Goal: Use online tool/utility: Utilize a website feature to perform a specific function

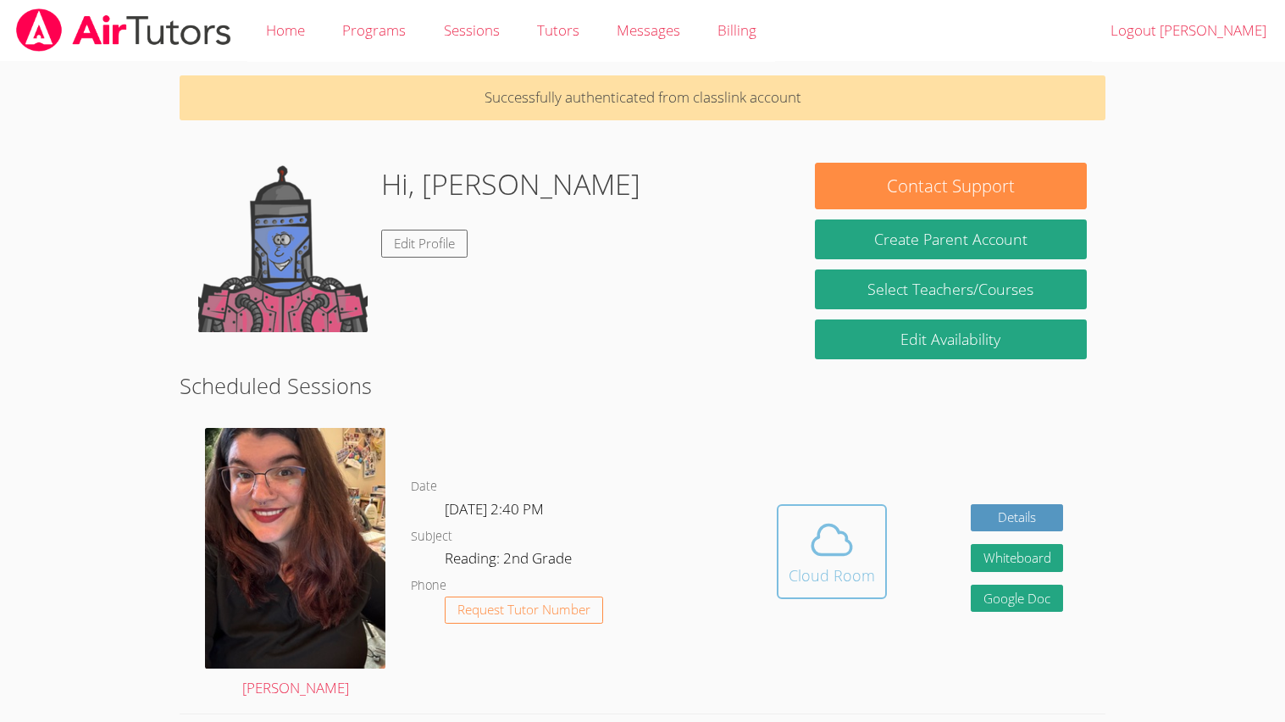
click at [851, 541] on icon at bounding box center [831, 539] width 47 height 47
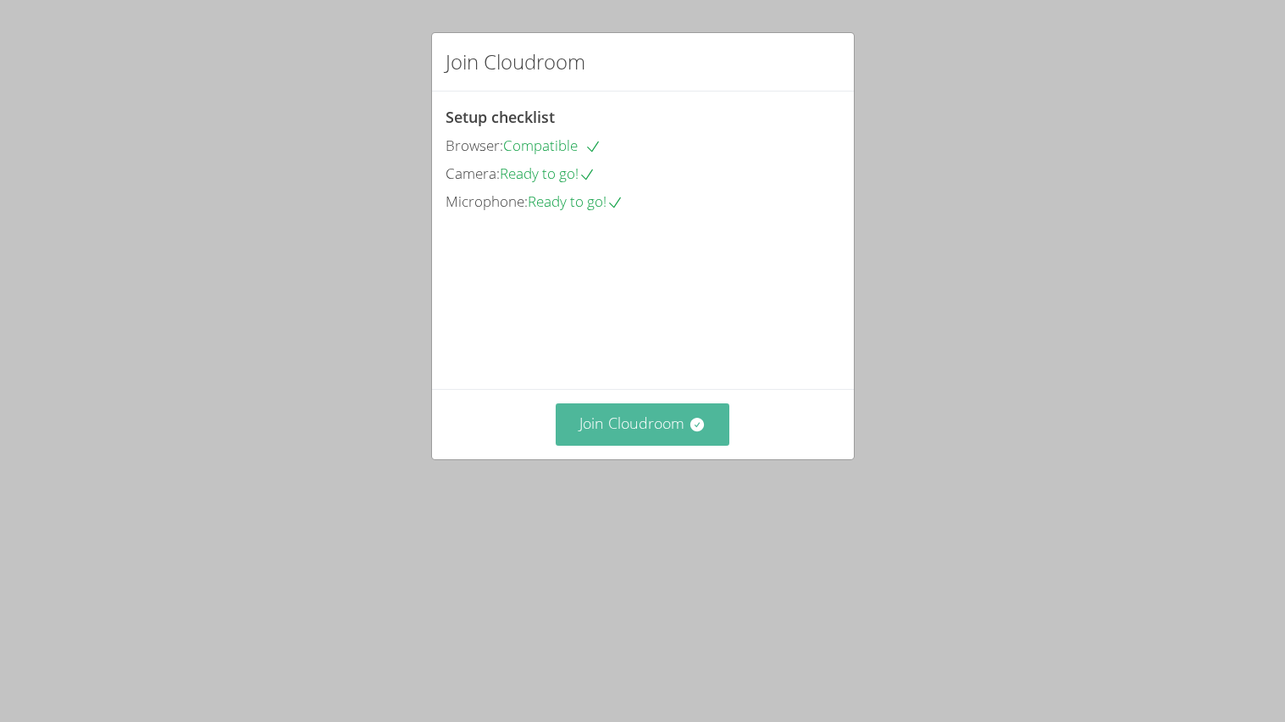
click at [701, 431] on icon at bounding box center [697, 425] width 14 height 14
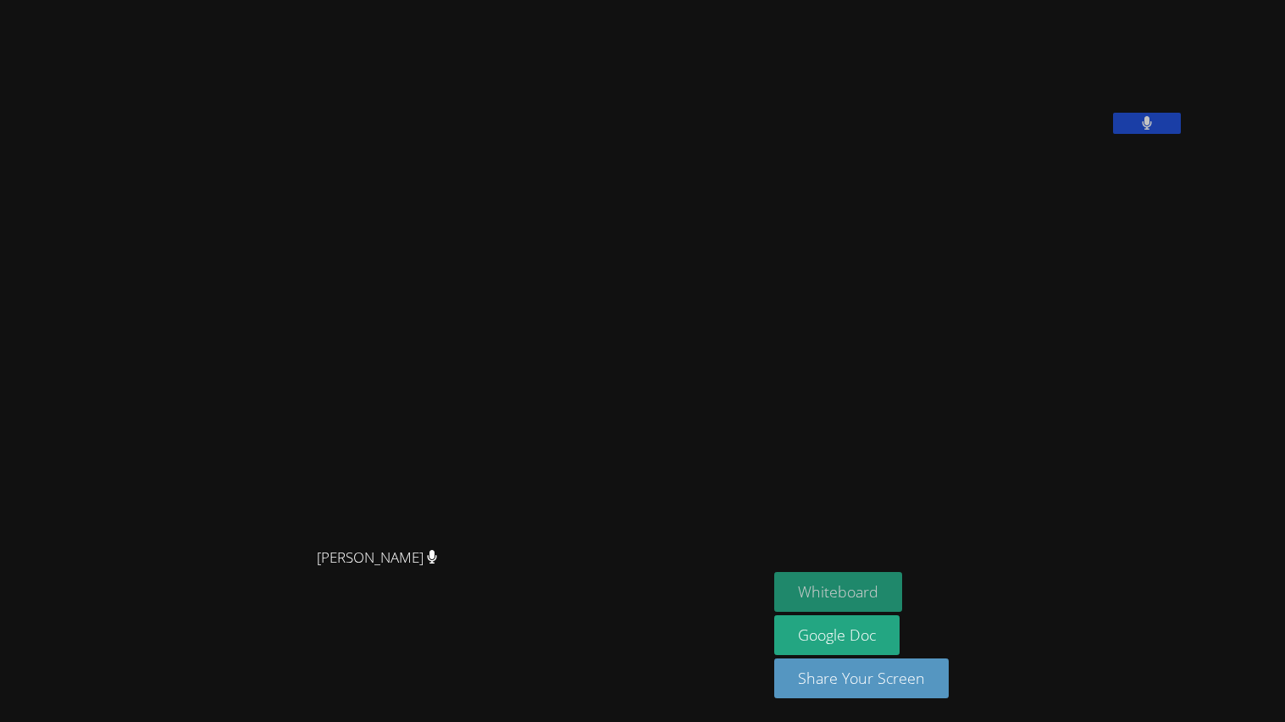
click at [902, 603] on button "Whiteboard" at bounding box center [838, 592] width 128 height 40
